Goal: Task Accomplishment & Management: Use online tool/utility

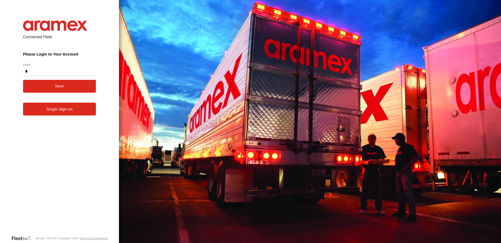
type input "**********"
click at [57, 87] on button "Next" at bounding box center [59, 86] width 73 height 13
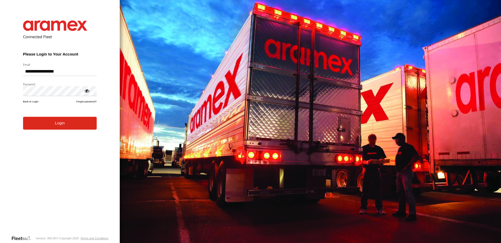
click at [58, 130] on button "Login" at bounding box center [60, 123] width 74 height 13
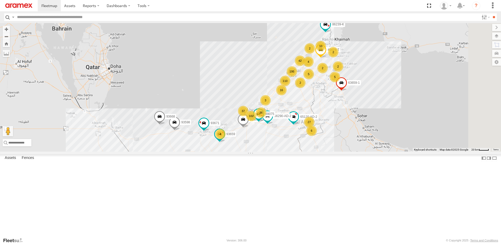
click at [26, 17] on input "text" at bounding box center [247, 17] width 465 height 8
type input "*****"
click at [491, 13] on input "**" at bounding box center [494, 17] width 6 height 8
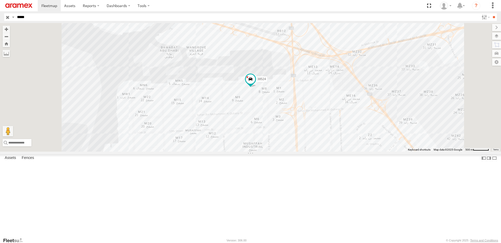
click at [0, 0] on div "38524 Mussafah" at bounding box center [0, 0] width 0 height 0
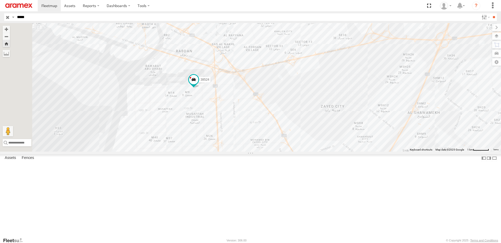
click at [0, 0] on link at bounding box center [0, 0] width 0 height 0
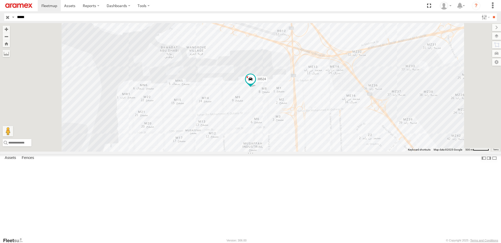
click at [0, 0] on span at bounding box center [0, 0] width 0 height 0
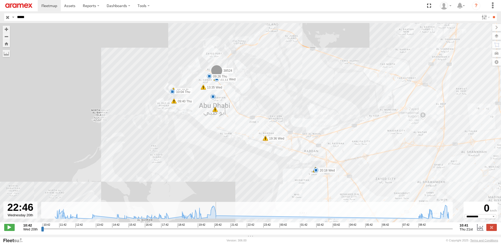
drag, startPoint x: 43, startPoint y: 233, endPoint x: 248, endPoint y: 232, distance: 205.3
click at [248, 232] on input "range" at bounding box center [247, 229] width 412 height 5
drag, startPoint x: 247, startPoint y: 233, endPoint x: 379, endPoint y: 231, distance: 131.9
click at [379, 231] on input "range" at bounding box center [247, 229] width 412 height 5
click at [10, 231] on span at bounding box center [9, 227] width 10 height 7
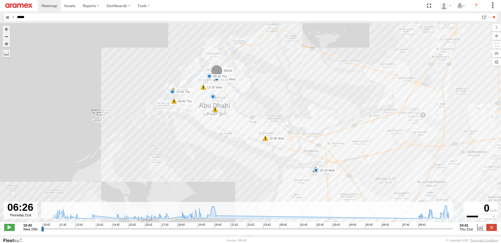
click at [9, 230] on span at bounding box center [9, 227] width 10 height 7
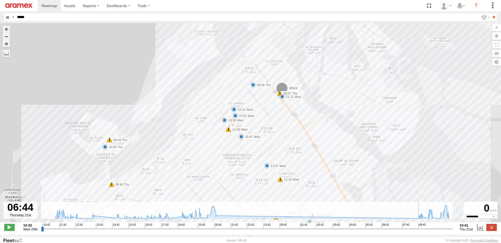
drag, startPoint x: 250, startPoint y: 156, endPoint x: 287, endPoint y: 78, distance: 86.4
click at [289, 81] on div "38524 13:35 Wed 19:36 Wed 20:18 Wed 21:11 Wed 08:57 Thu 09:26 Thu 09:40 Thu 09:…" at bounding box center [250, 125] width 501 height 205
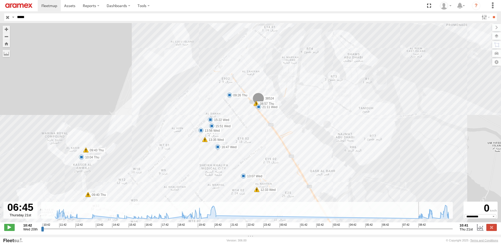
drag, startPoint x: 284, startPoint y: 172, endPoint x: 239, endPoint y: 91, distance: 92.7
click at [239, 91] on div "38524 13:35 Wed 19:36 Wed 20:18 Wed 21:11 Wed 08:57 Thu 09:26 Thu 09:40 Thu 09:…" at bounding box center [250, 125] width 501 height 205
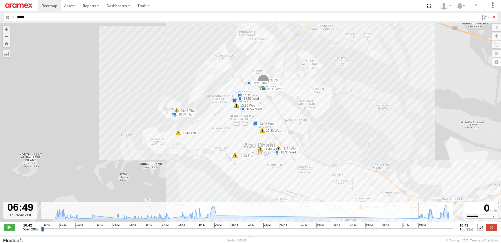
drag, startPoint x: 161, startPoint y: 186, endPoint x: 209, endPoint y: 130, distance: 73.6
click at [208, 131] on div "38524 13:35 Wed 19:36 Wed 20:18 Wed 21:11 Wed 08:57 Thu 09:26 Thu 09:40 Thu 09:…" at bounding box center [250, 125] width 501 height 205
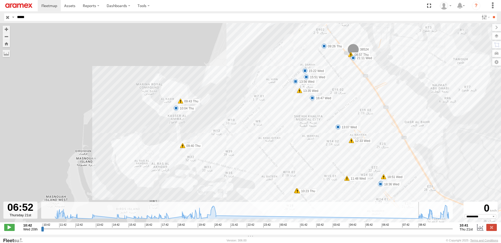
drag, startPoint x: 116, startPoint y: 169, endPoint x: 219, endPoint y: 100, distance: 123.8
click at [219, 100] on div "38524 13:35 Wed 19:36 Wed 20:18 Wed 21:11 Wed 08:57 Thu 09:26 Thu 09:40 Thu 09:…" at bounding box center [250, 125] width 501 height 205
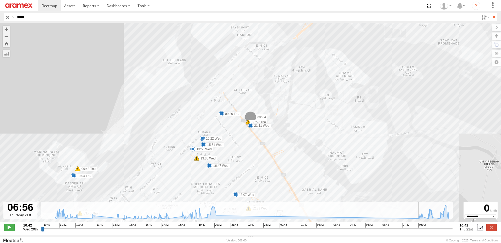
drag, startPoint x: 200, startPoint y: 160, endPoint x: 191, endPoint y: 114, distance: 46.8
click at [191, 114] on div "38524 13:35 Wed 19:36 Wed 20:18 Wed 21:11 Wed 08:57 Thu 09:26 Thu 09:40 Thu 09:…" at bounding box center [250, 125] width 501 height 205
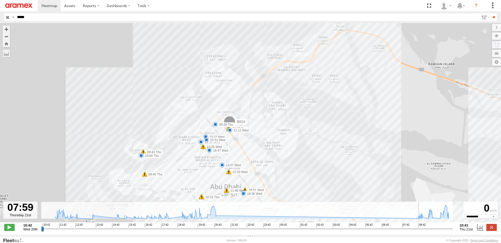
click at [405, 232] on input "range" at bounding box center [247, 229] width 412 height 5
click at [413, 232] on input "range" at bounding box center [247, 229] width 412 height 5
click at [416, 232] on input "range" at bounding box center [247, 229] width 412 height 5
click at [423, 232] on input "range" at bounding box center [247, 229] width 412 height 5
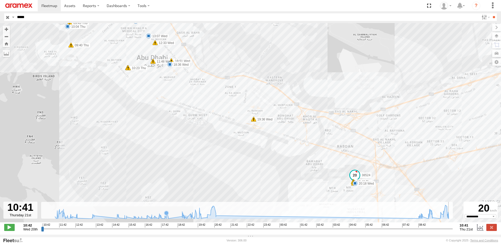
type input "**********"
